Goal: Transaction & Acquisition: Purchase product/service

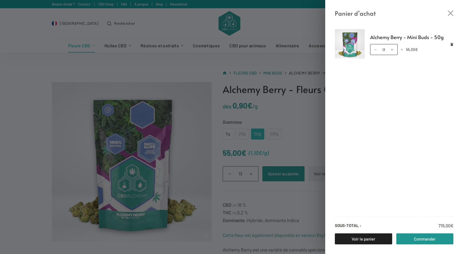
click at [303, 138] on div "Panier d’achat Alchemy Berry - Mini Buds - 50g quantité de Alchemy Berry - Mini…" at bounding box center [231, 127] width 463 height 254
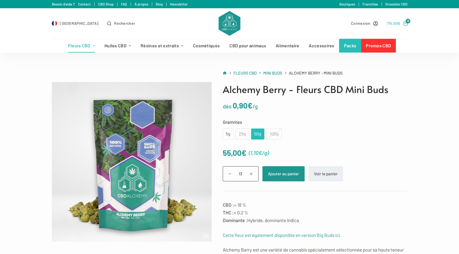
click at [407, 23] on icon "Panier d’achat" at bounding box center [405, 23] width 4 height 4
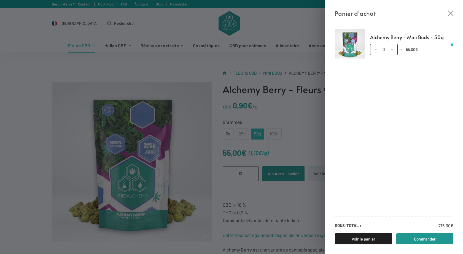
click at [451, 43] on link "Retirer Alchemy Berry - Mini Buds - 50g du panier" at bounding box center [451, 44] width 3 height 3
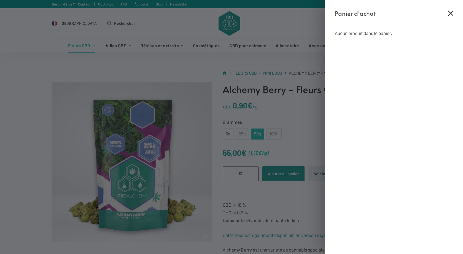
click at [449, 12] on icon "Fermer le tiroir du panier" at bounding box center [451, 13] width 6 height 6
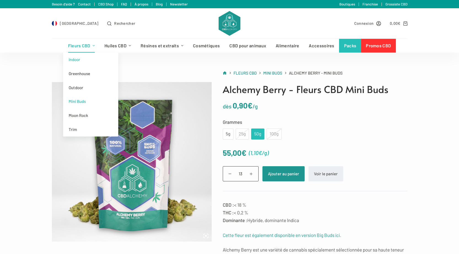
click at [79, 57] on link "Indoor" at bounding box center [90, 60] width 55 height 14
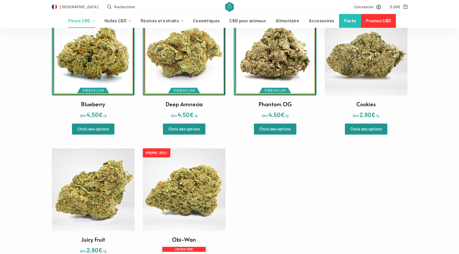
scroll to position [165, 0]
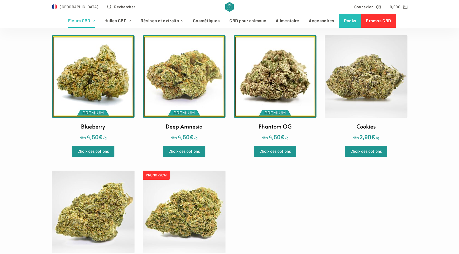
click at [106, 92] on img at bounding box center [93, 76] width 83 height 83
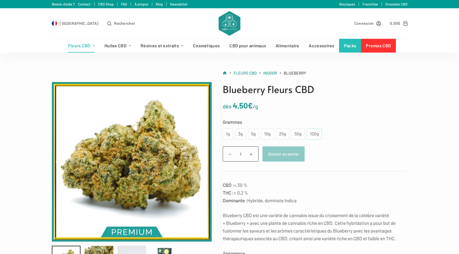
click at [318, 132] on div "100g" at bounding box center [314, 134] width 15 height 11
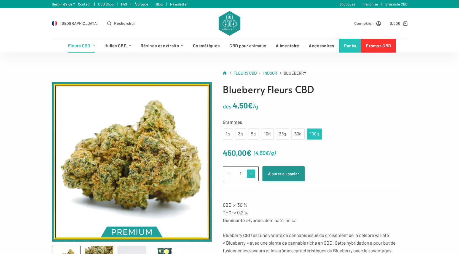
click at [254, 174] on span at bounding box center [251, 174] width 9 height 9
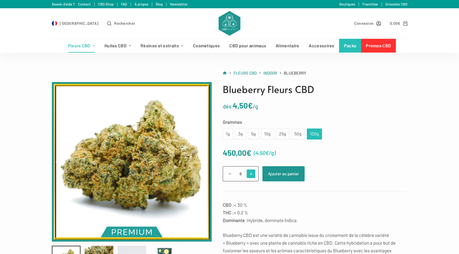
click at [254, 174] on span at bounding box center [251, 174] width 9 height 9
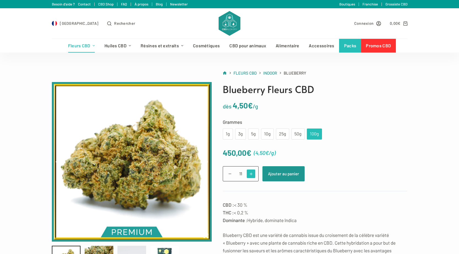
click at [254, 174] on span at bounding box center [251, 174] width 9 height 9
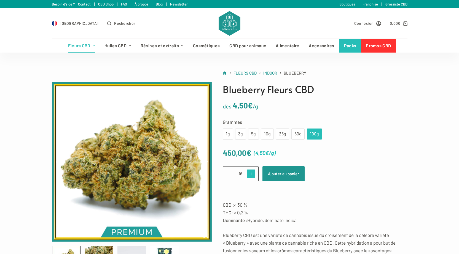
click at [254, 174] on span at bounding box center [251, 174] width 9 height 9
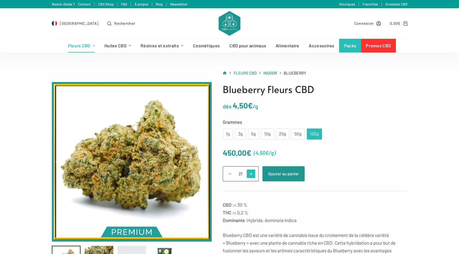
click at [254, 174] on span at bounding box center [251, 174] width 9 height 9
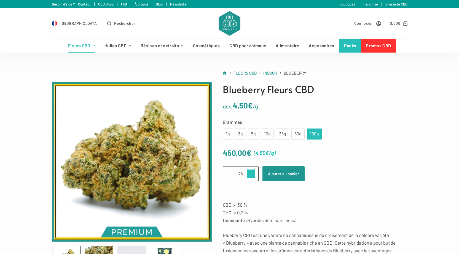
click at [254, 174] on span at bounding box center [251, 174] width 9 height 9
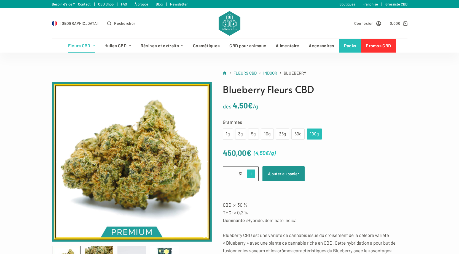
click at [254, 174] on span at bounding box center [251, 174] width 9 height 9
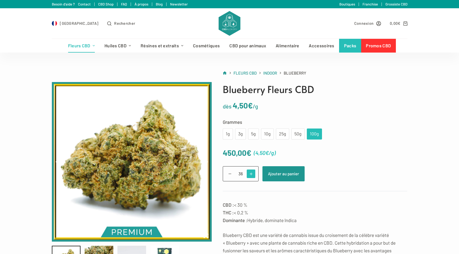
click at [254, 174] on span at bounding box center [251, 174] width 9 height 9
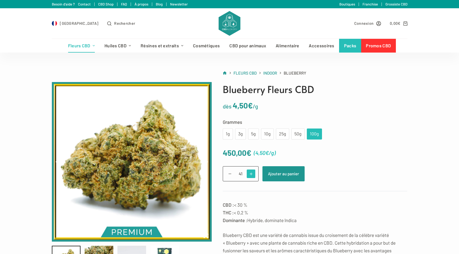
click at [254, 174] on span at bounding box center [251, 174] width 9 height 9
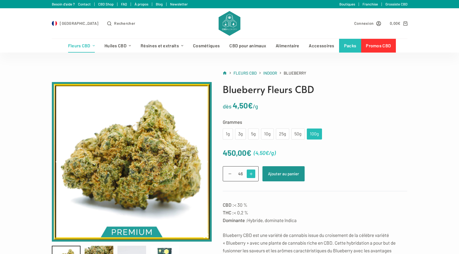
click at [254, 174] on span at bounding box center [251, 174] width 9 height 9
type input "50"
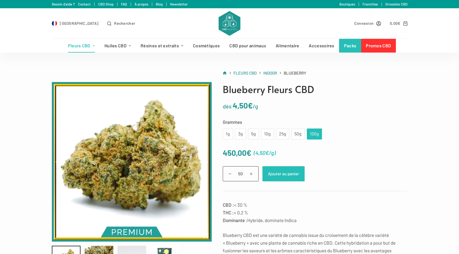
click at [283, 178] on button "Ajouter au panier" at bounding box center [283, 173] width 42 height 15
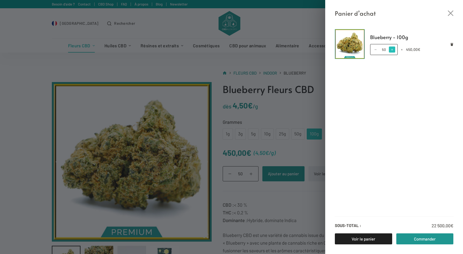
click at [394, 48] on span at bounding box center [392, 50] width 6 height 6
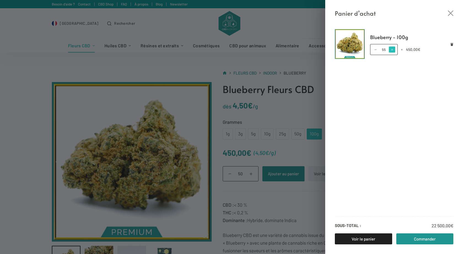
click at [394, 48] on span at bounding box center [392, 50] width 6 height 6
type input "58"
click at [394, 48] on span at bounding box center [392, 50] width 6 height 6
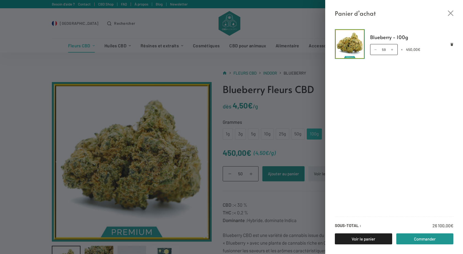
click at [394, 48] on span at bounding box center [392, 50] width 6 height 6
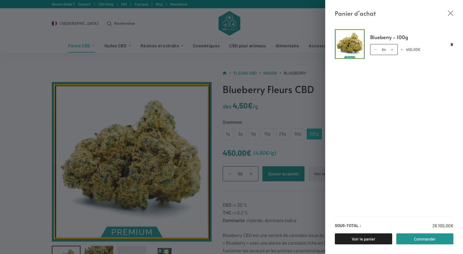
click at [394, 48] on span at bounding box center [392, 50] width 6 height 6
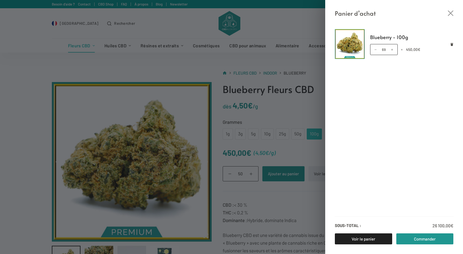
click at [394, 48] on span at bounding box center [392, 50] width 6 height 6
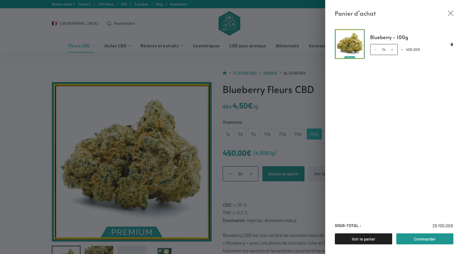
click at [394, 48] on span at bounding box center [392, 50] width 6 height 6
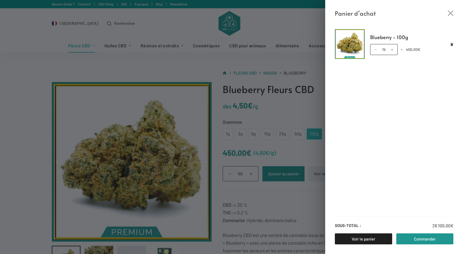
click at [394, 48] on span at bounding box center [392, 50] width 6 height 6
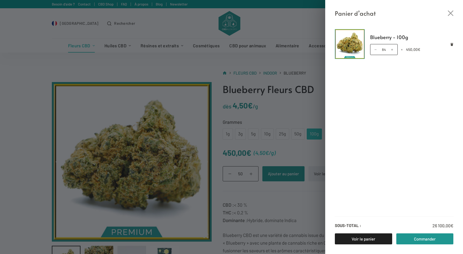
click at [394, 48] on span at bounding box center [392, 50] width 6 height 6
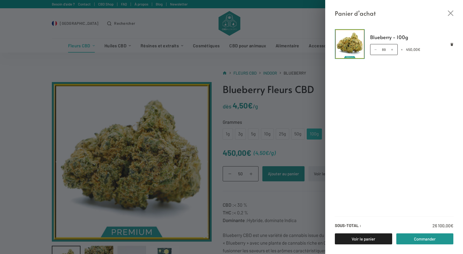
click at [394, 48] on span at bounding box center [392, 50] width 6 height 6
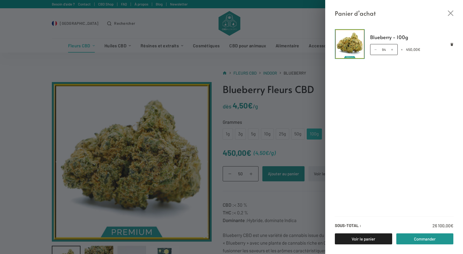
click at [394, 48] on span at bounding box center [392, 50] width 6 height 6
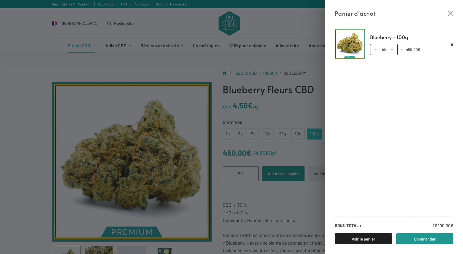
click at [394, 48] on span at bounding box center [392, 50] width 6 height 6
type input "100"
click at [452, 23] on div "Blueberry - 100g quantité de Blueberry - 100g 100 × 450,00 € Sous-total : 45 00…" at bounding box center [394, 136] width 138 height 236
click at [452, 10] on icon "Fermer le tiroir du panier" at bounding box center [451, 13] width 6 height 6
